Goal: Task Accomplishment & Management: Use online tool/utility

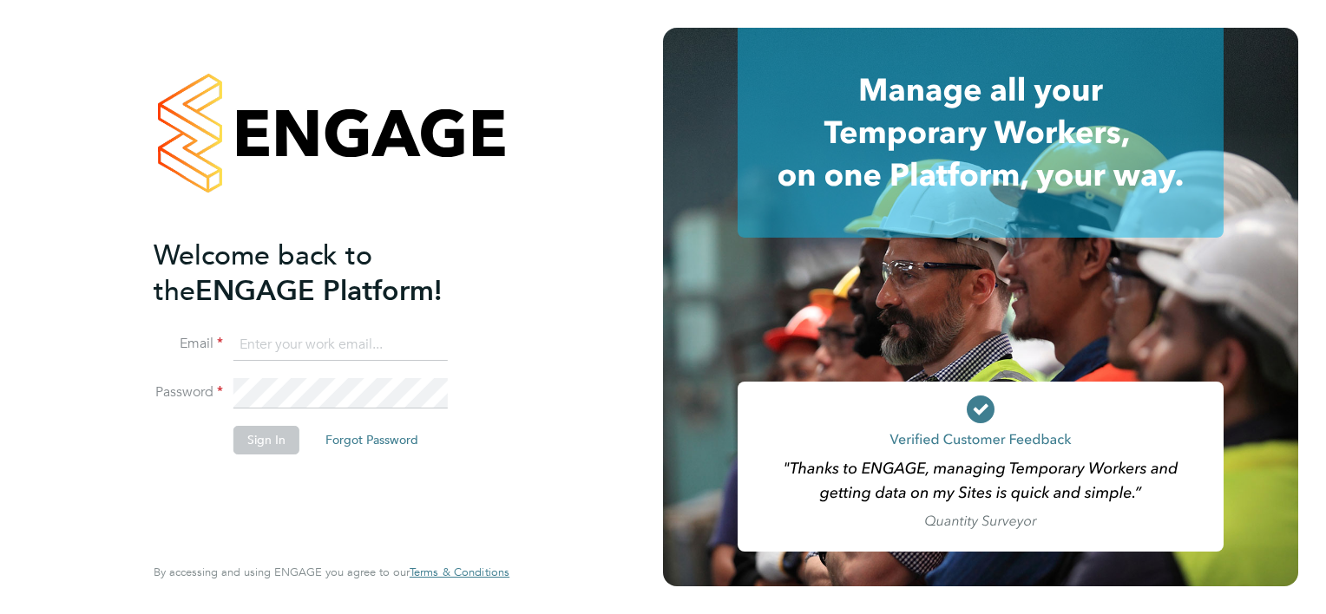
type input "[PERSON_NAME][EMAIL_ADDRESS][PERSON_NAME][DOMAIN_NAME]"
click at [250, 430] on button "Sign In" at bounding box center [266, 440] width 66 height 28
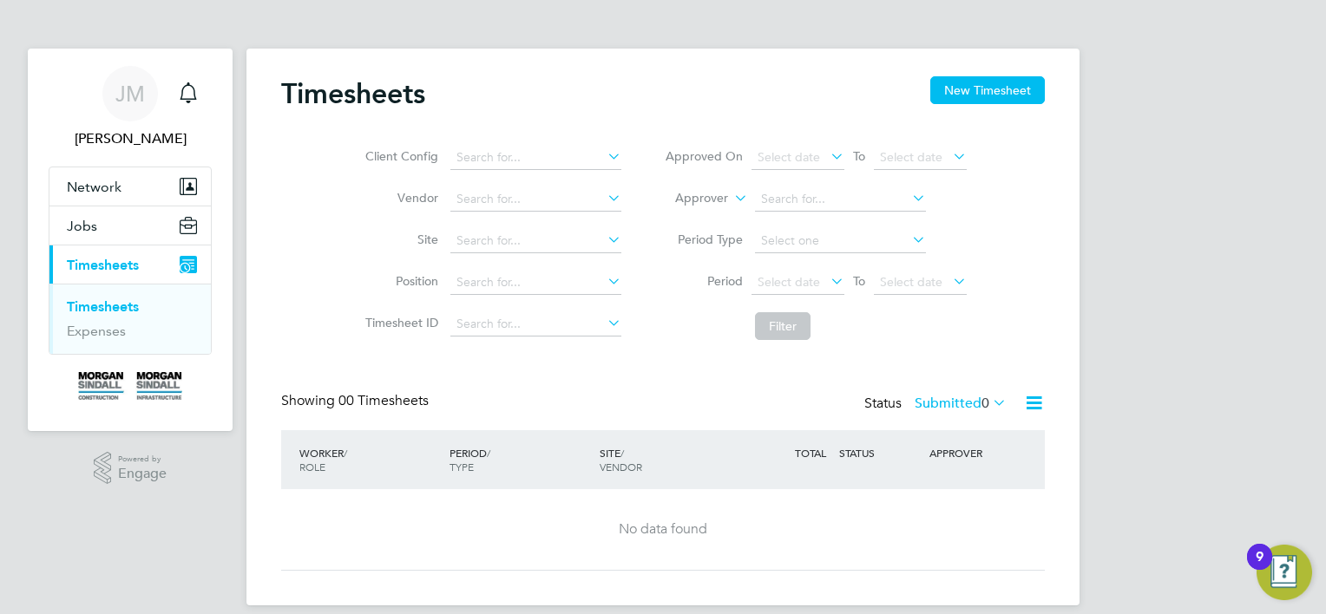
scroll to position [18, 0]
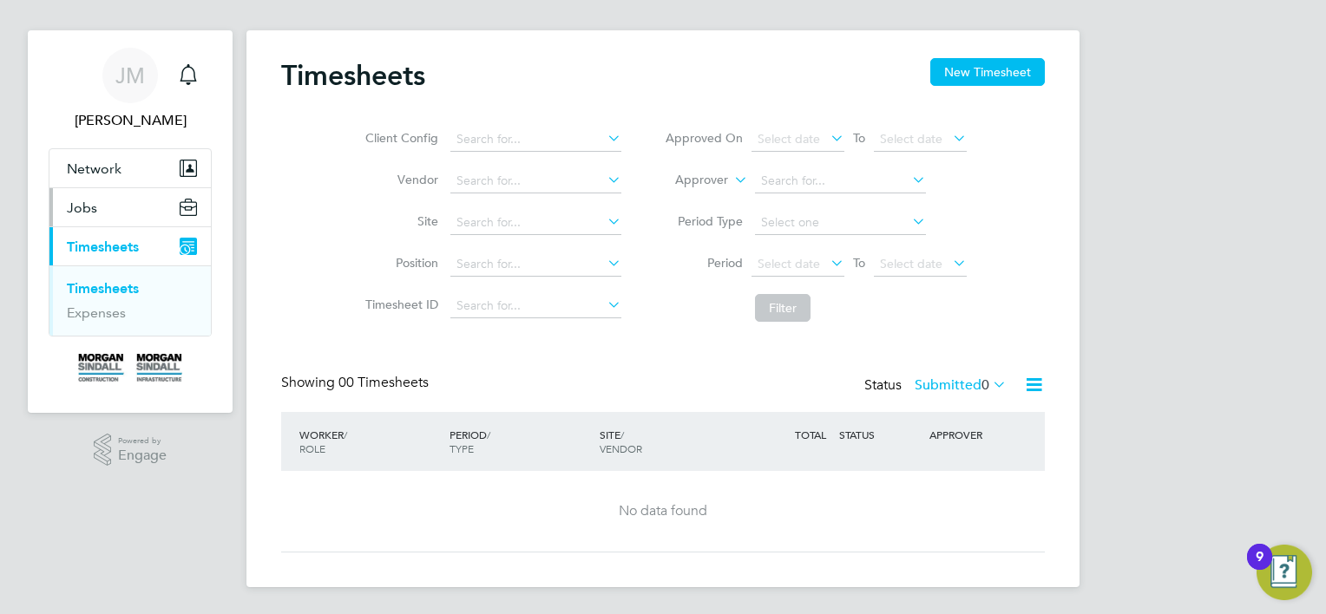
click at [95, 221] on button "Jobs" at bounding box center [129, 207] width 161 height 38
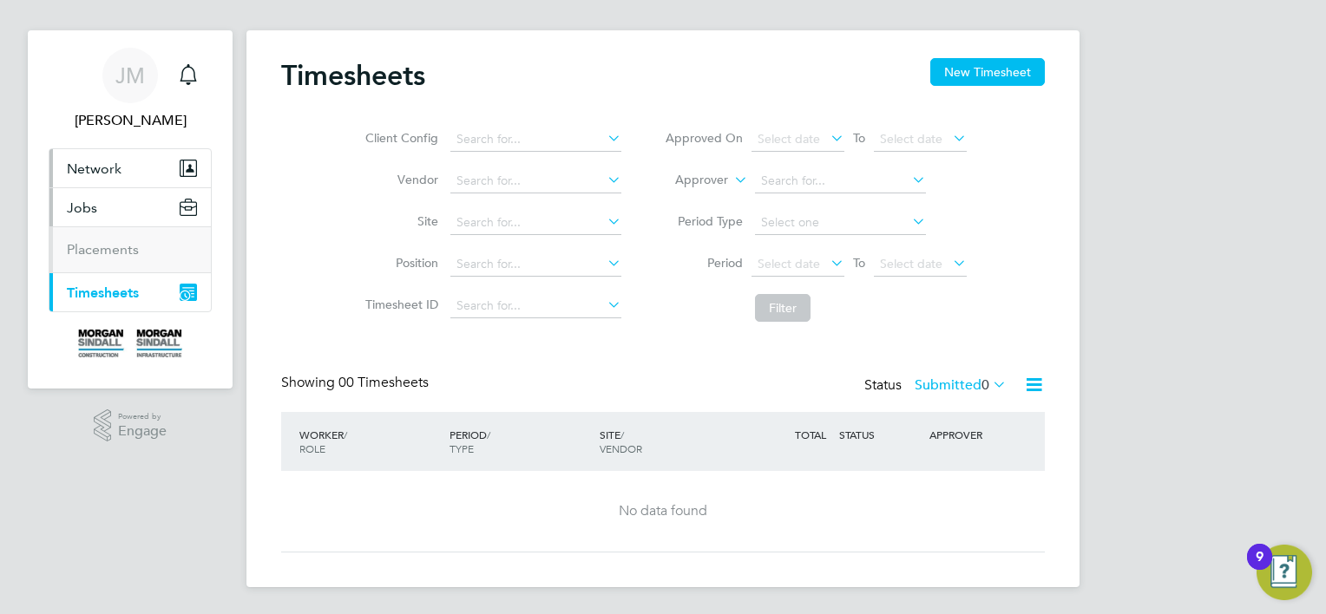
click at [91, 182] on button "Network" at bounding box center [129, 168] width 161 height 38
click at [99, 288] on span "Timesheets" at bounding box center [103, 293] width 72 height 16
